Goal: Task Accomplishment & Management: Manage account settings

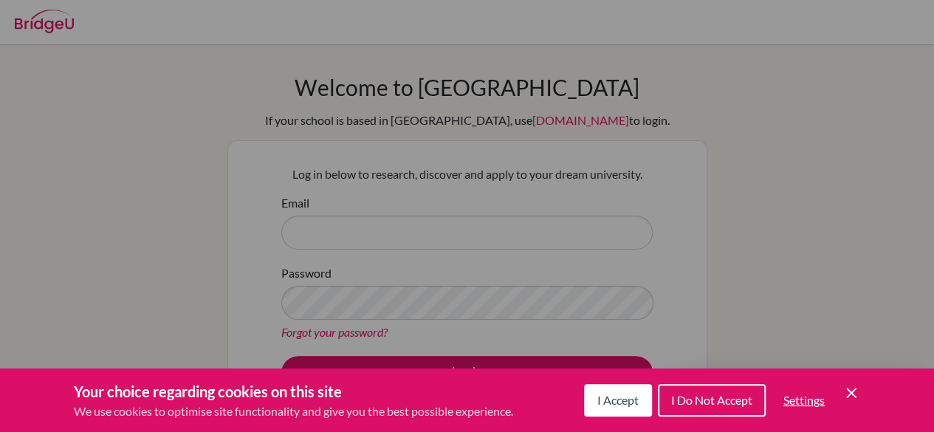
click at [864, 117] on div "Cookie Preferences" at bounding box center [467, 216] width 934 height 432
click at [623, 391] on button "I Accept" at bounding box center [618, 400] width 68 height 33
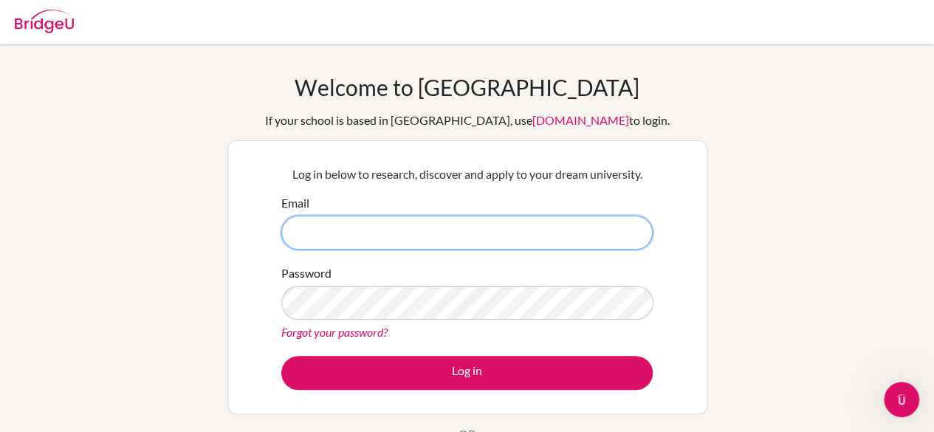
click at [478, 224] on input "Email" at bounding box center [467, 233] width 372 height 34
click at [314, 235] on input "Email" at bounding box center [467, 233] width 372 height 34
type input "[EMAIL_ADDRESS][DOMAIN_NAME]"
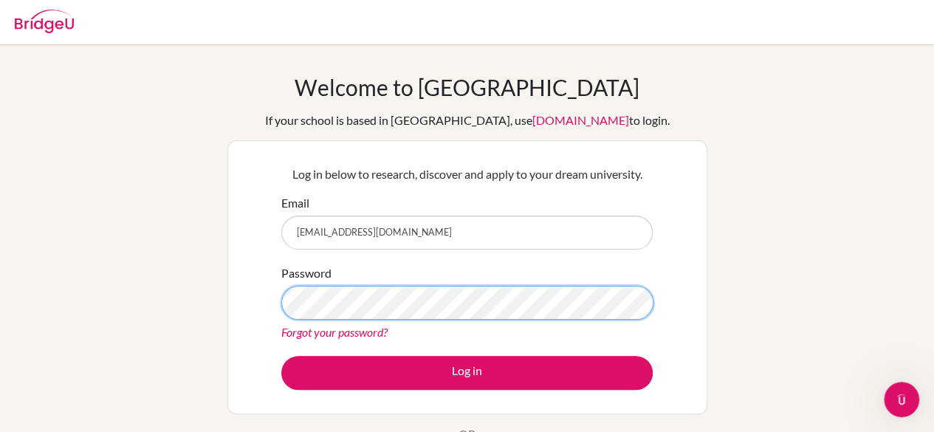
click at [281, 356] on button "Log in" at bounding box center [467, 373] width 372 height 34
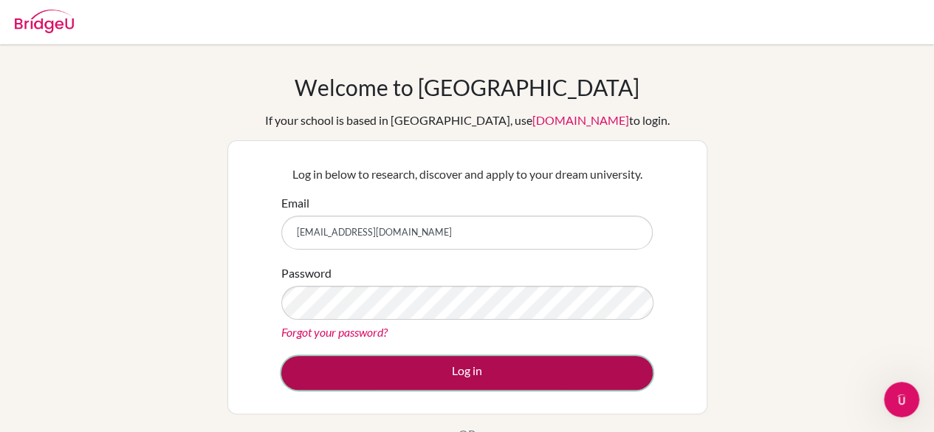
click at [375, 366] on button "Log in" at bounding box center [467, 373] width 372 height 34
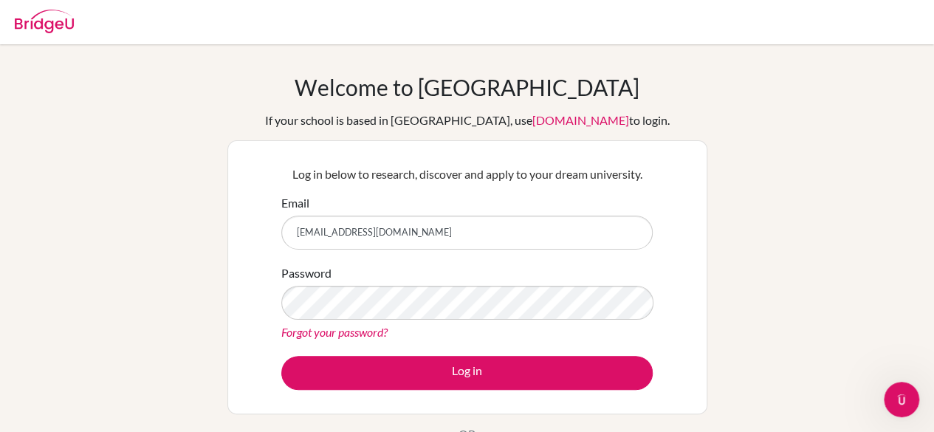
click at [329, 329] on link "Forgot your password?" at bounding box center [334, 332] width 106 height 14
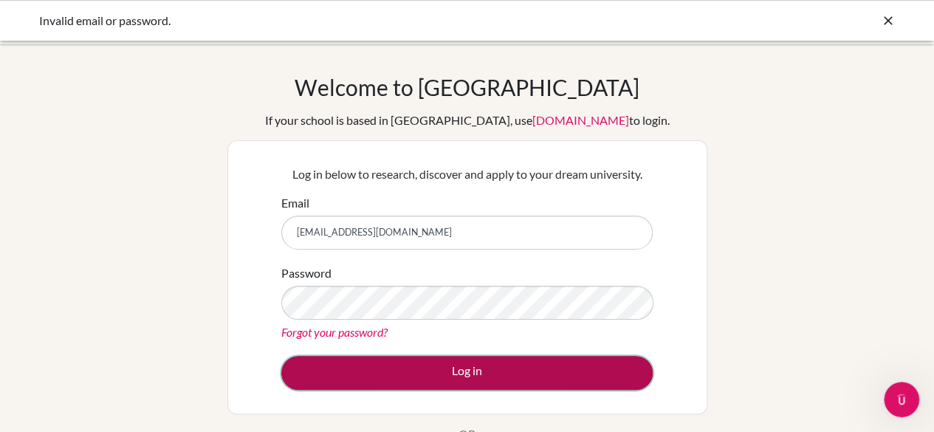
click at [371, 377] on button "Log in" at bounding box center [467, 373] width 372 height 34
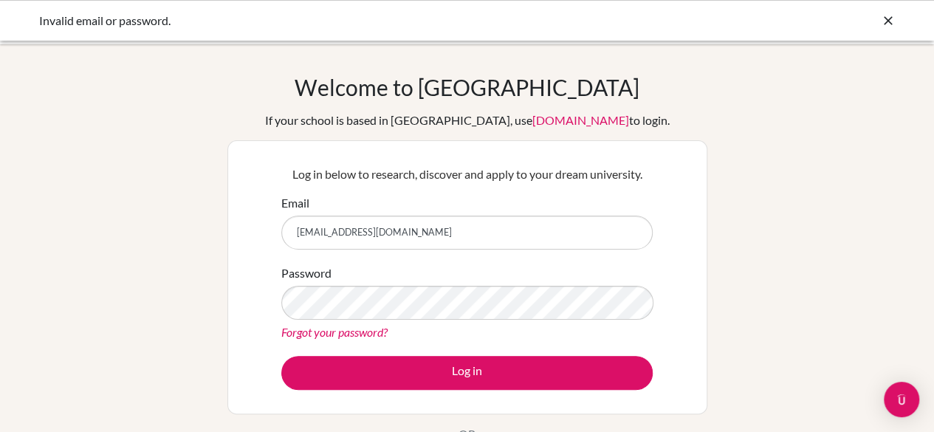
scroll to position [1, 0]
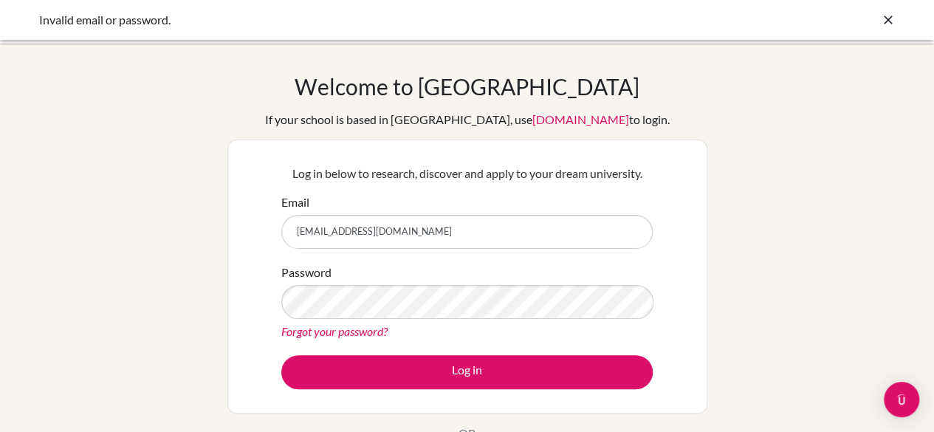
click at [412, 100] on div "Welcome to BridgeU If your school is based in China, use app.bridge-u.com.cn to…" at bounding box center [468, 278] width 480 height 410
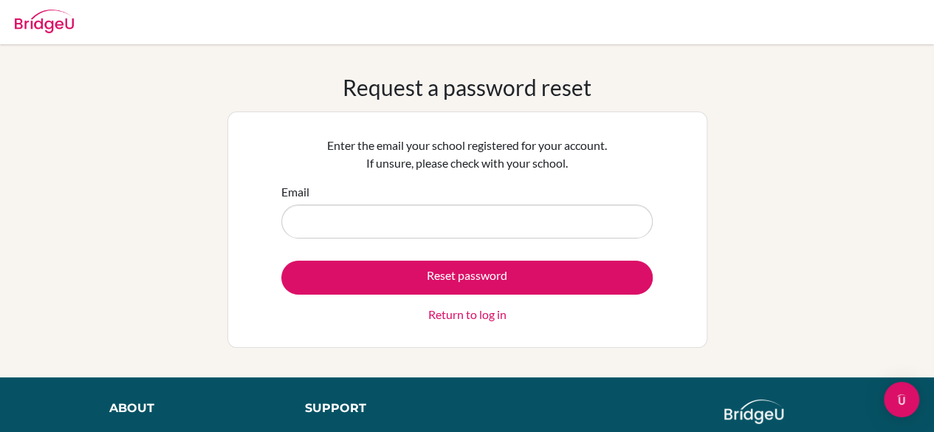
click at [418, 215] on input "Email" at bounding box center [467, 222] width 372 height 34
type input "[EMAIL_ADDRESS][DOMAIN_NAME]"
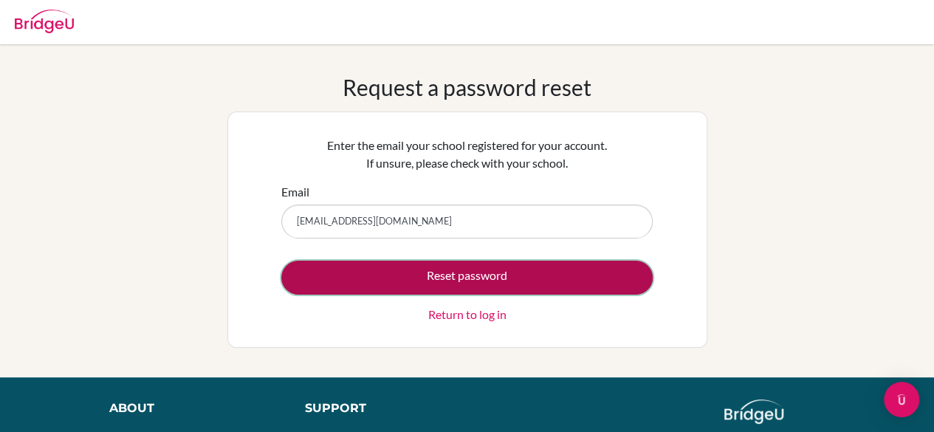
click at [464, 278] on button "Reset password" at bounding box center [467, 278] width 372 height 34
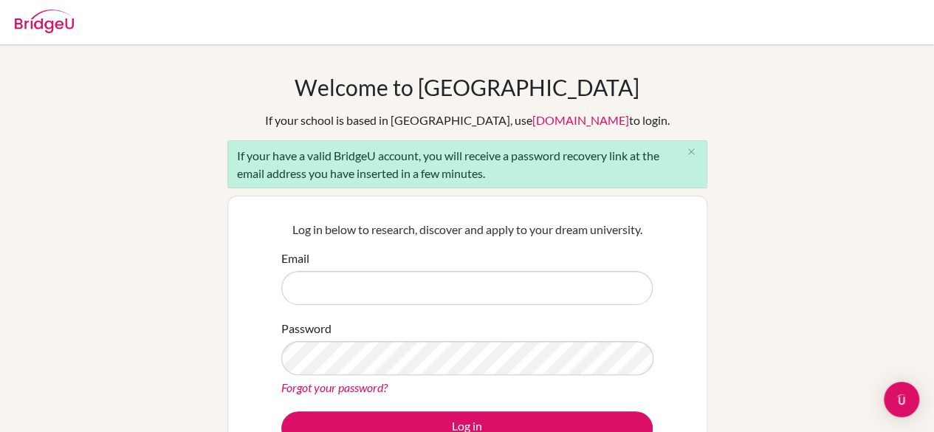
scroll to position [78, 0]
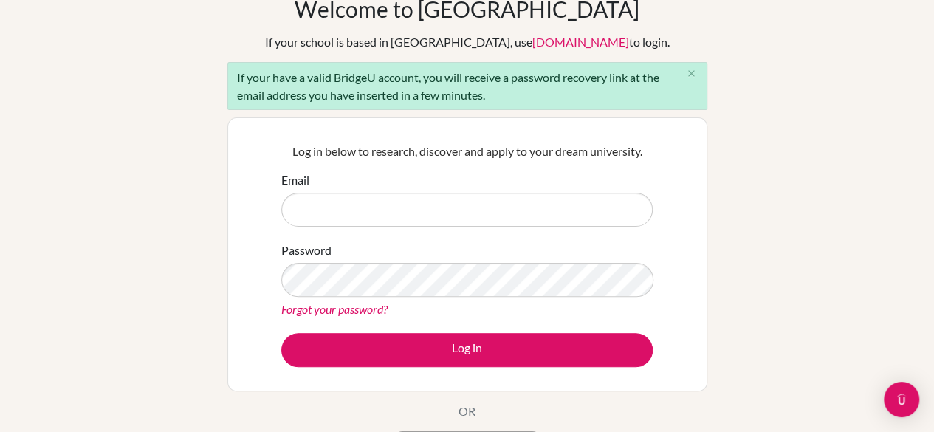
click at [372, 219] on input "Email" at bounding box center [467, 210] width 372 height 34
type input "Got it! Let’s make compound-complex sentences that include a pronoun (like he, …"
click at [400, 217] on input "Email" at bounding box center [467, 210] width 372 height 34
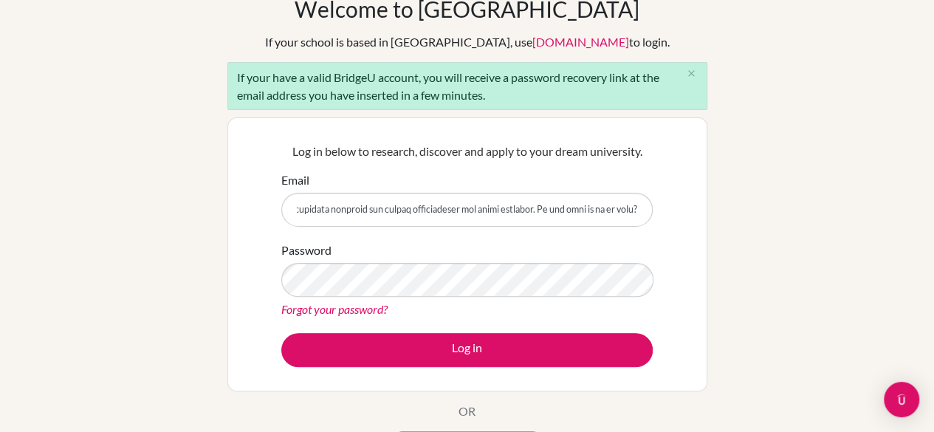
click at [400, 217] on input "Email" at bounding box center [467, 210] width 372 height 34
type input "st20200339@saisdubai.com"
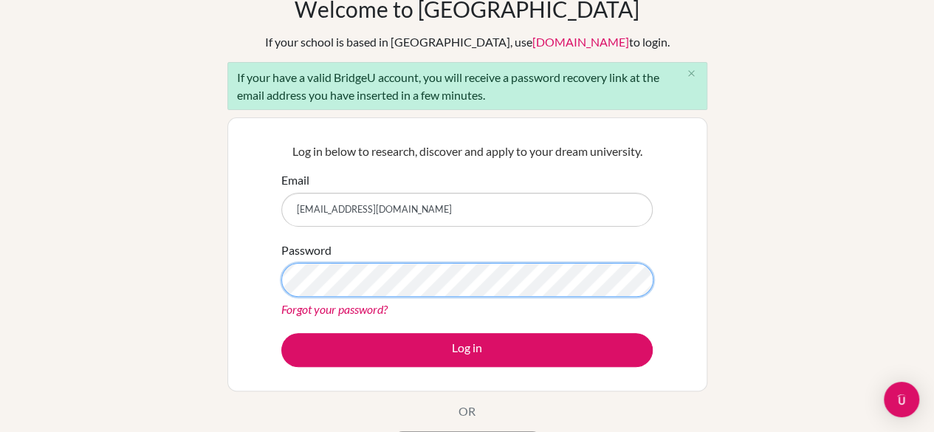
click at [281, 333] on button "Log in" at bounding box center [467, 350] width 372 height 34
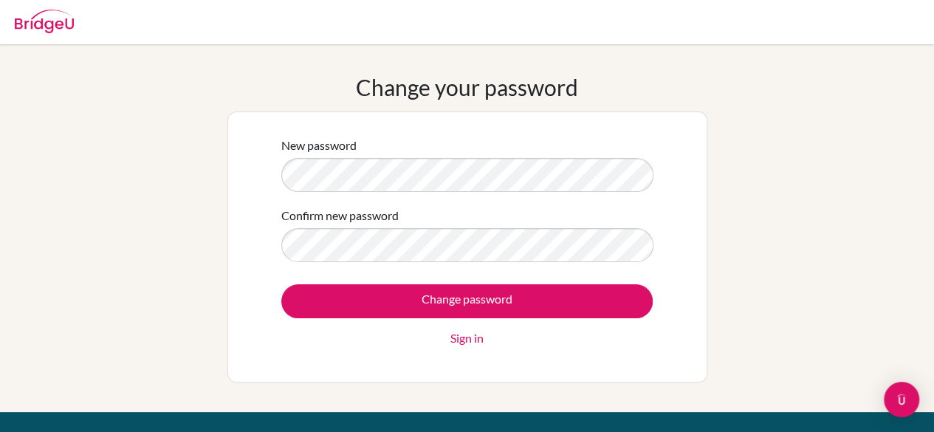
click at [712, 215] on div "Change your password New password Confirm new password Change password Sign in" at bounding box center [467, 228] width 934 height 309
